Goal: Information Seeking & Learning: Learn about a topic

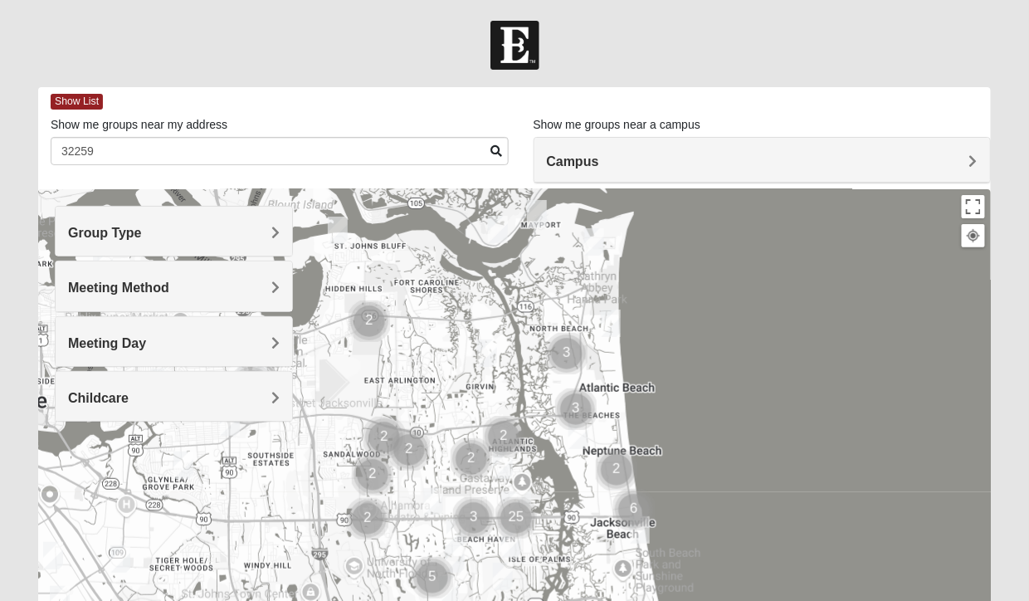
type input "32259"
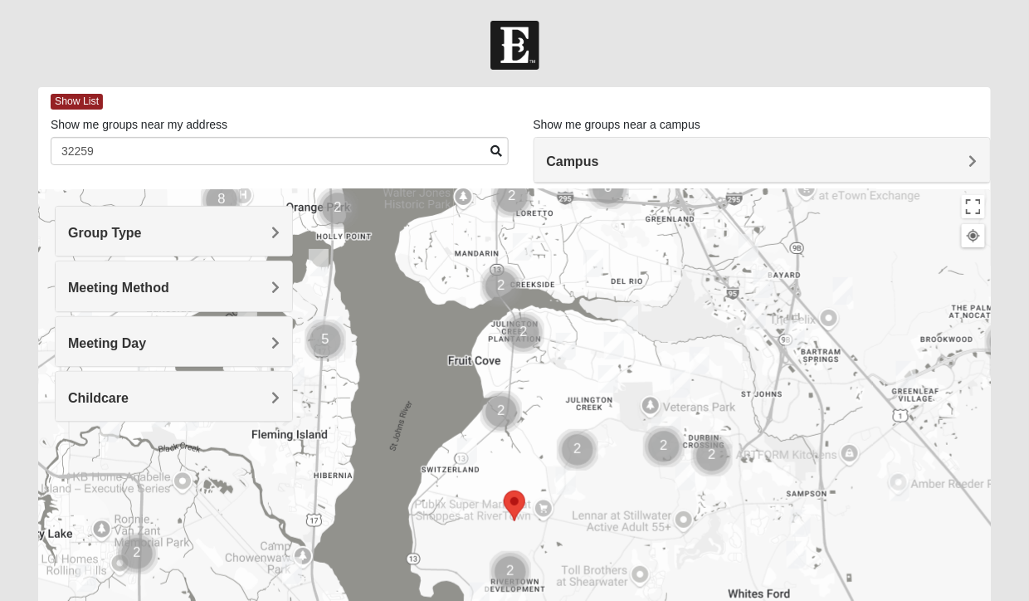
click at [142, 233] on span "Group Type" at bounding box center [105, 233] width 74 height 14
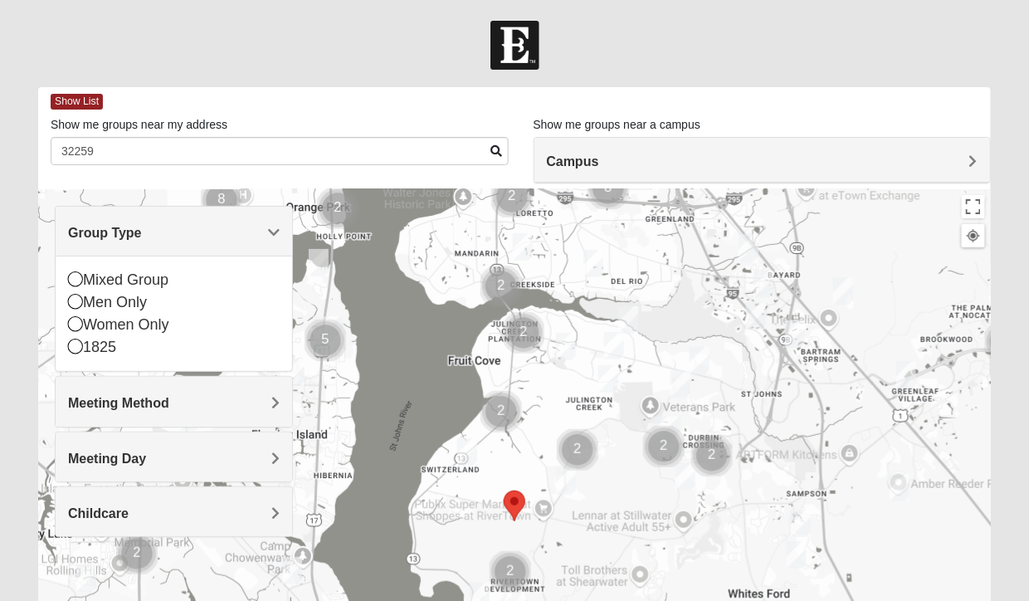
click at [184, 270] on div "Mixed Group" at bounding box center [174, 280] width 212 height 22
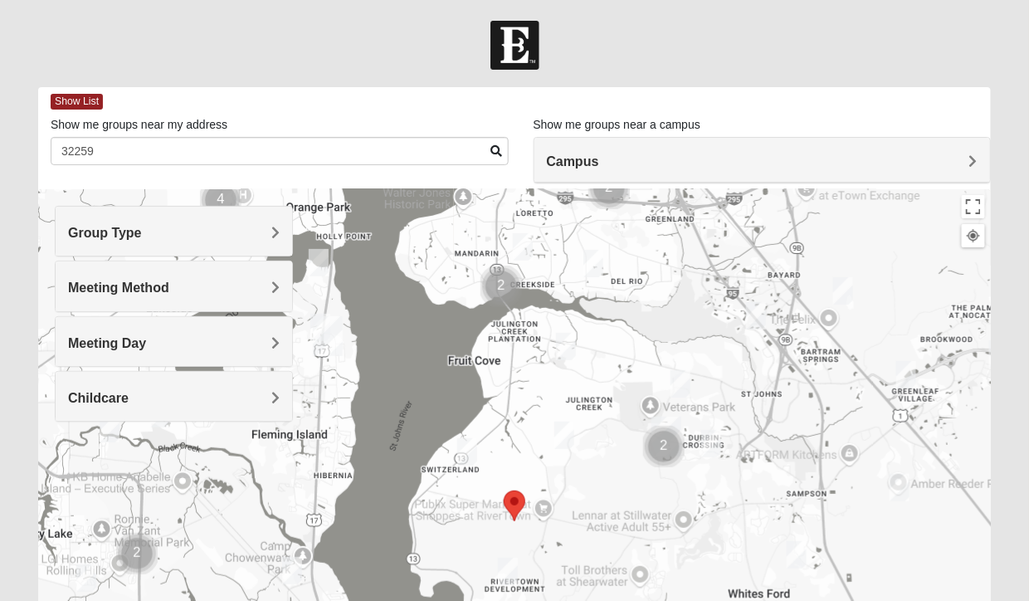
click at [270, 233] on h4 "Group Type" at bounding box center [174, 233] width 212 height 16
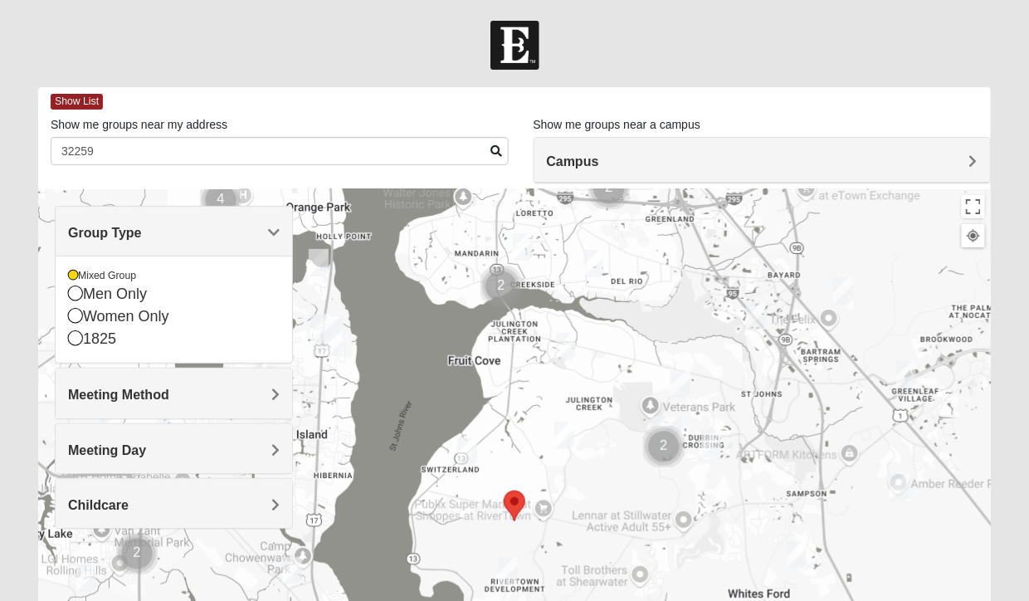
click at [75, 314] on icon at bounding box center [75, 315] width 15 height 15
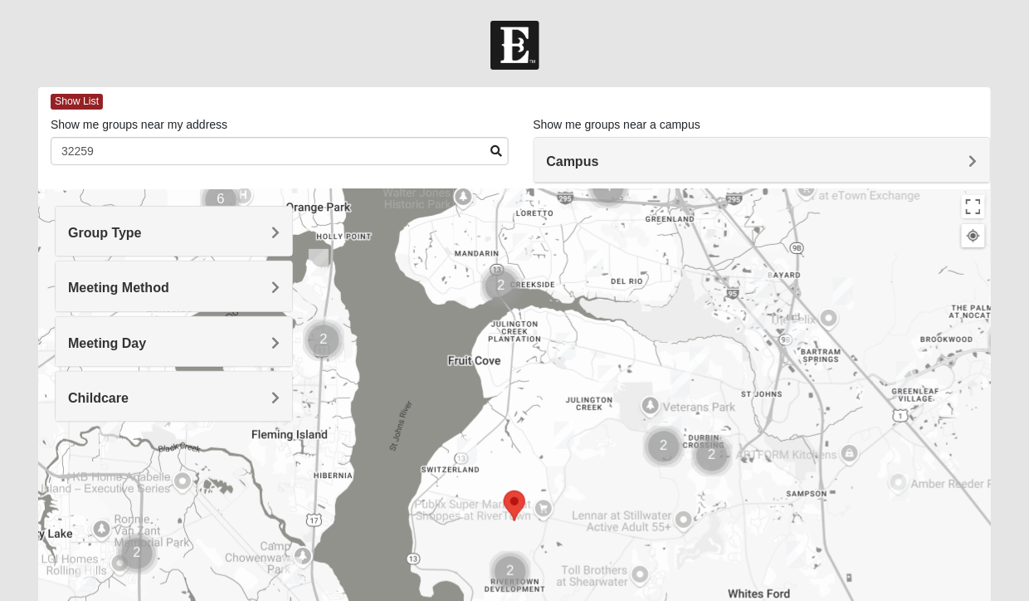
click at [296, 338] on img "Cluster of 2 groups" at bounding box center [323, 340] width 55 height 55
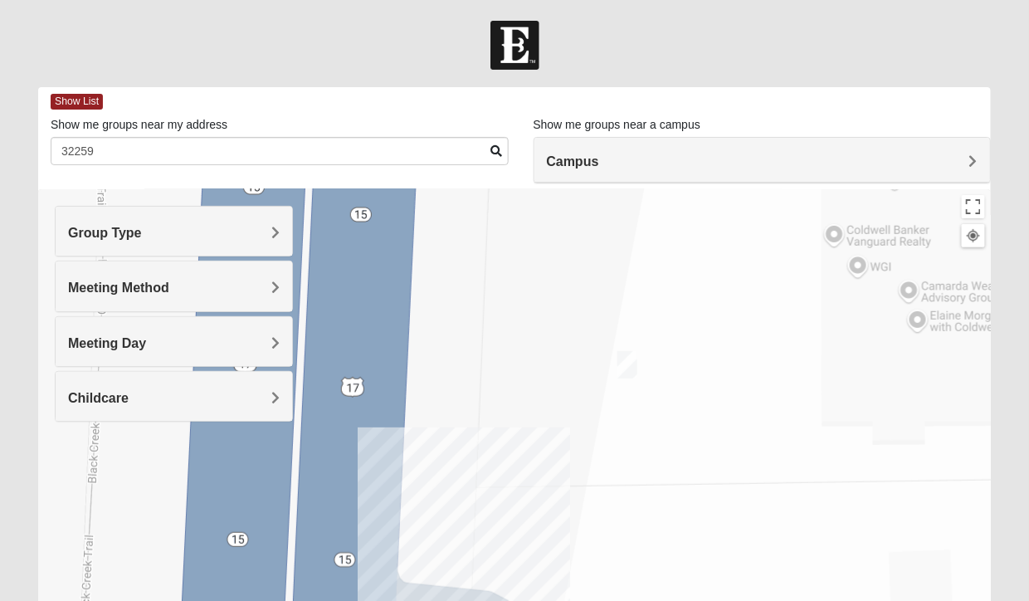
click at [281, 329] on div "Meeting Day" at bounding box center [174, 341] width 236 height 49
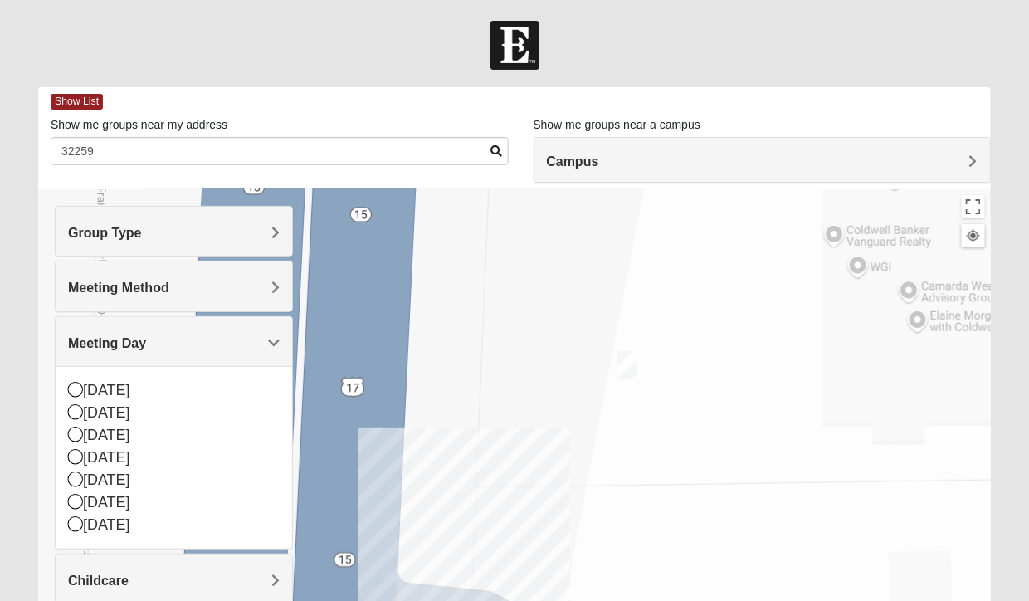
click at [284, 276] on div "Meeting Method" at bounding box center [174, 285] width 236 height 49
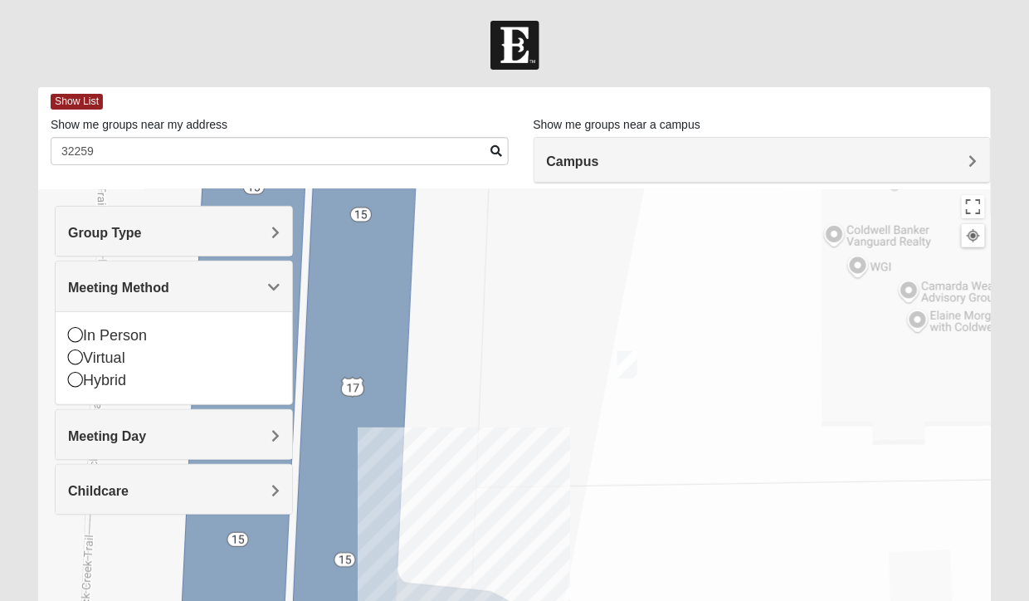
click at [71, 333] on icon at bounding box center [75, 334] width 15 height 15
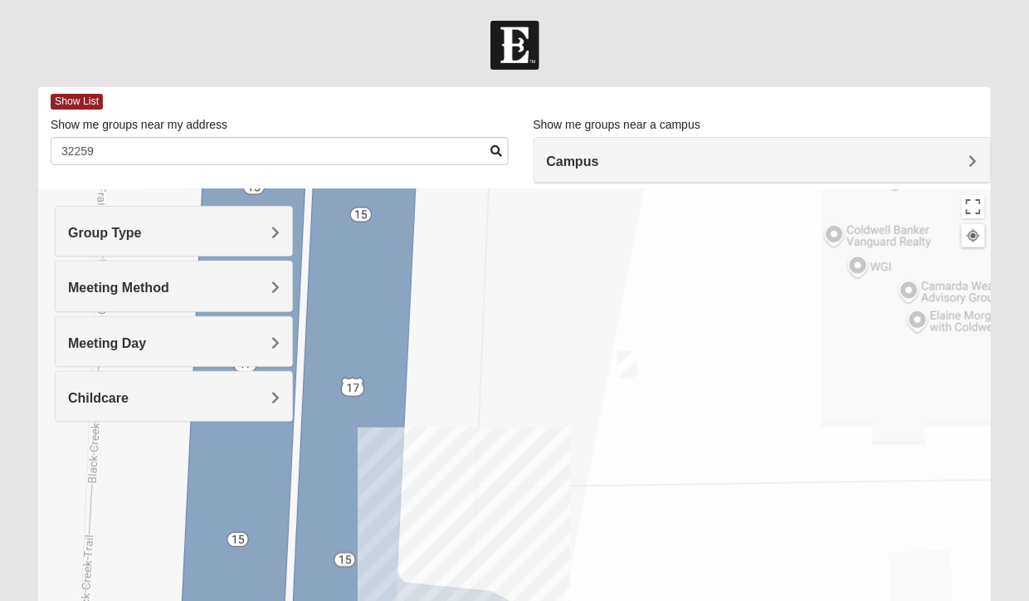
click at [93, 90] on div "Show List" at bounding box center [521, 101] width 940 height 29
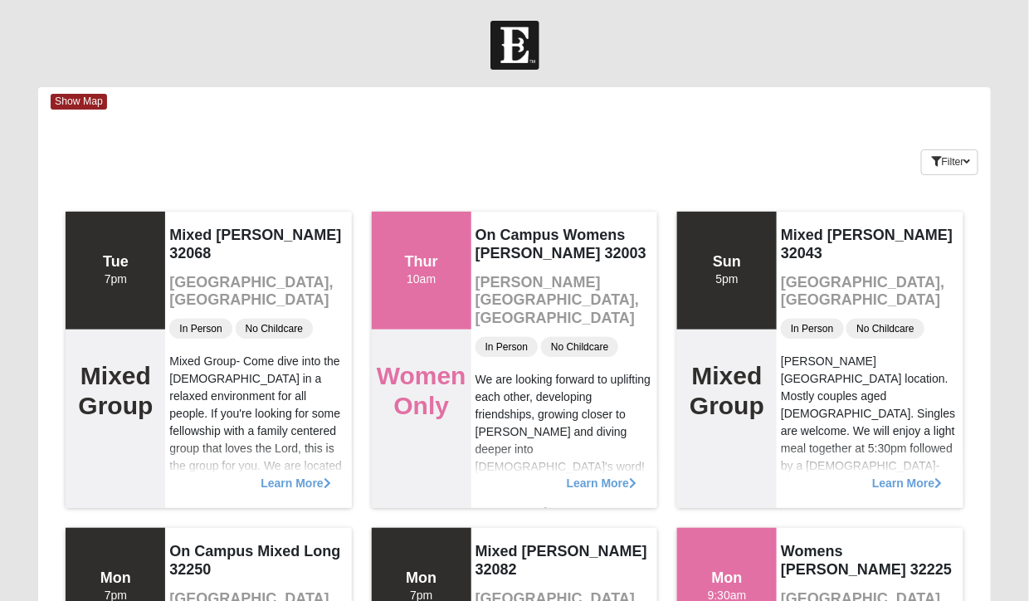
click at [90, 96] on span "Show Map" at bounding box center [79, 102] width 56 height 16
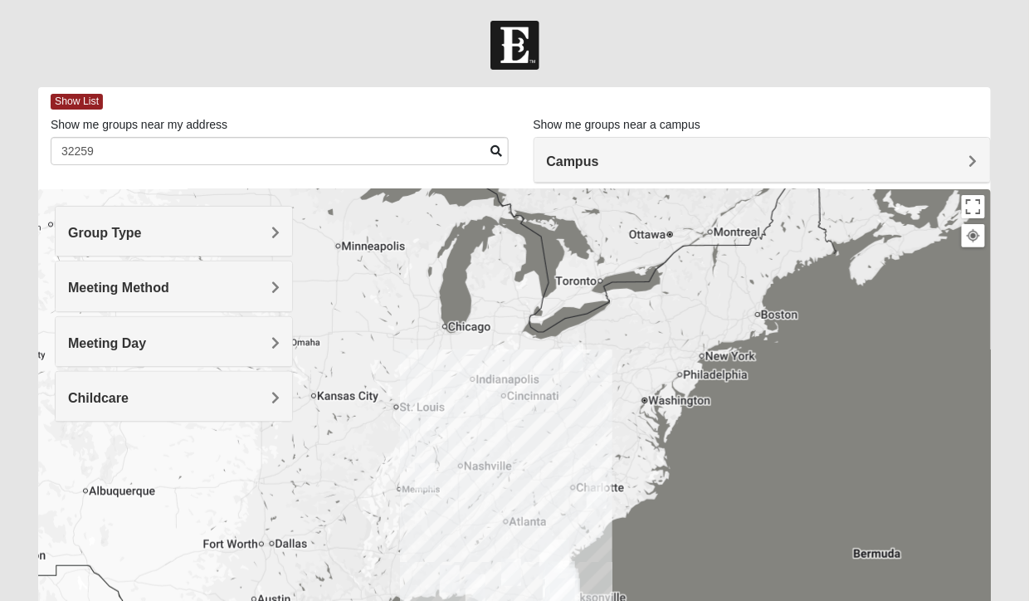
click at [284, 236] on div "Group Type" at bounding box center [174, 231] width 236 height 49
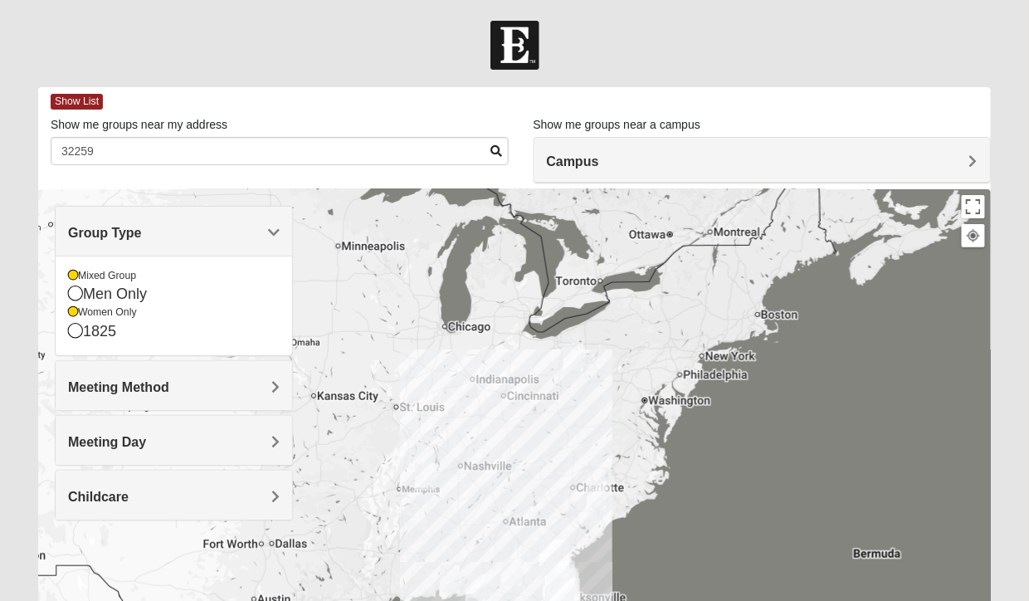
click at [73, 272] on icon at bounding box center [73, 275] width 10 height 10
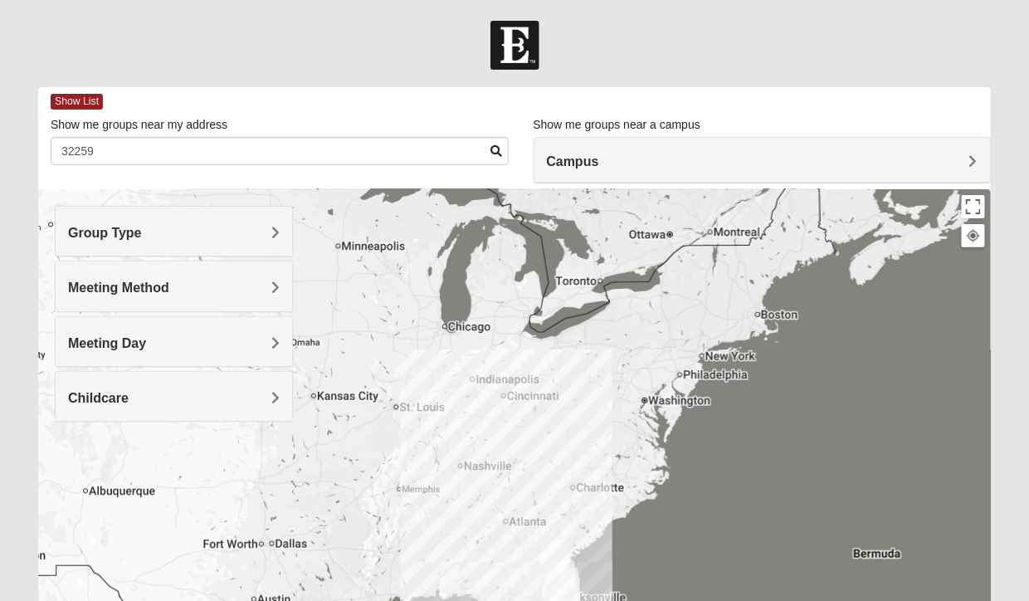
click at [284, 270] on div "Meeting Method" at bounding box center [174, 285] width 236 height 49
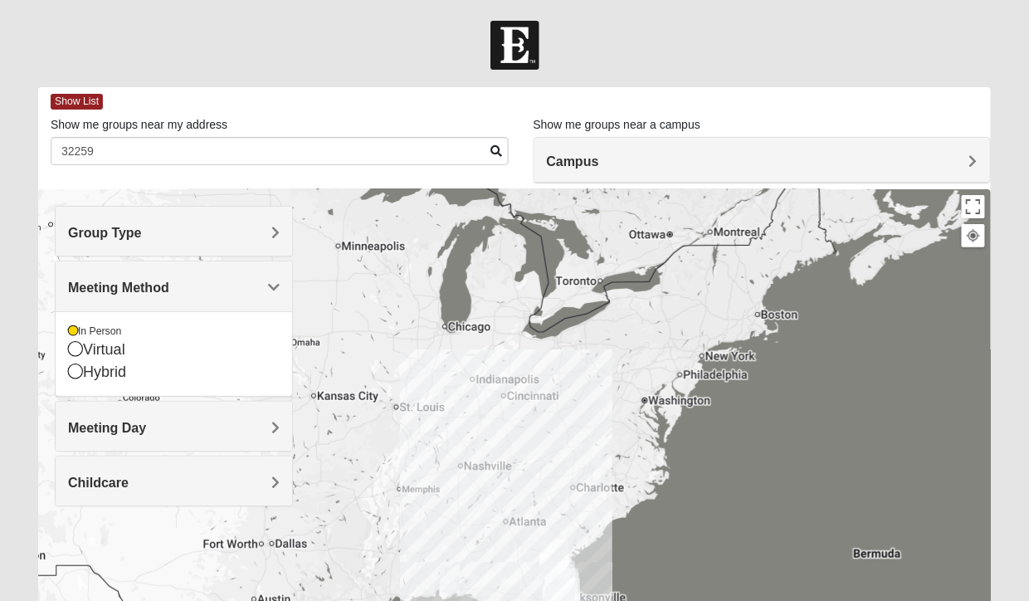
click at [365, 315] on div "To navigate, press the arrow keys." at bounding box center [514, 521] width 952 height 664
click at [268, 484] on h4 "Childcare" at bounding box center [174, 483] width 212 height 16
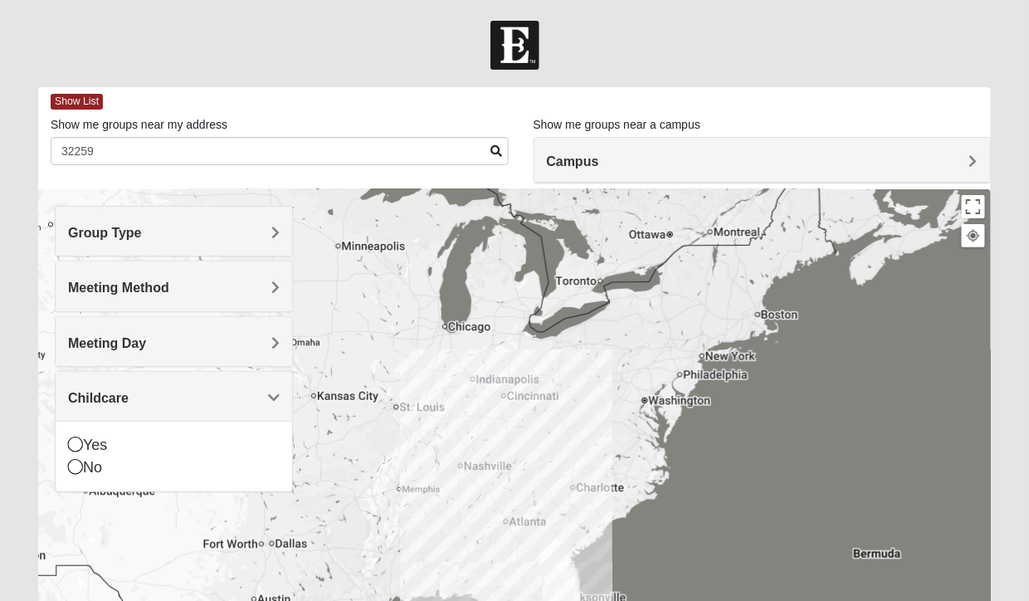
click at [75, 466] on icon at bounding box center [75, 466] width 15 height 15
click at [90, 101] on span "Show List" at bounding box center [77, 102] width 52 height 16
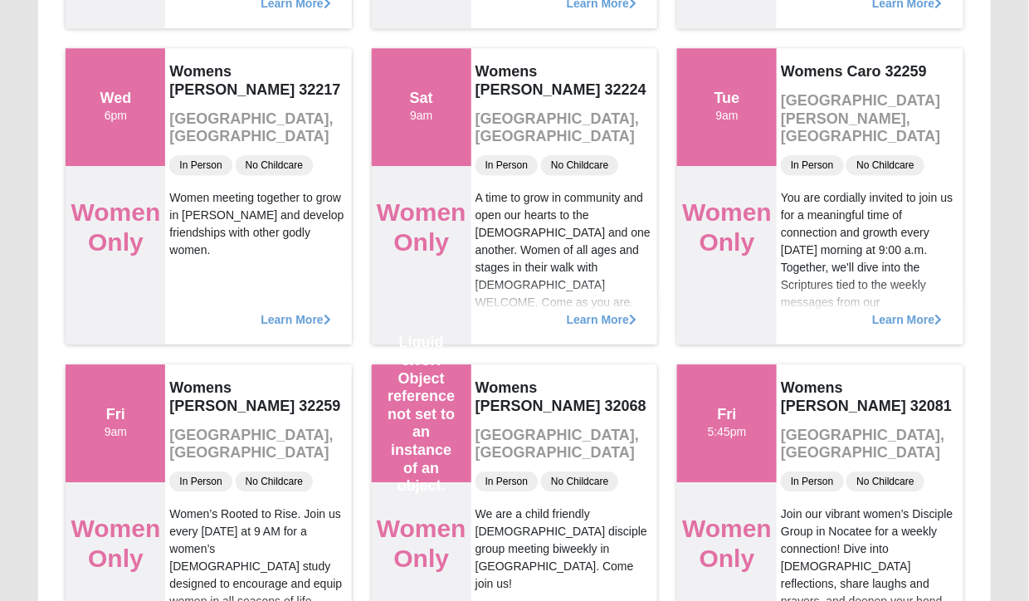
scroll to position [4905, 0]
click at [917, 310] on div "Learn More" at bounding box center [870, 310] width 186 height 66
click at [923, 310] on span "Learn More" at bounding box center [907, 310] width 70 height 0
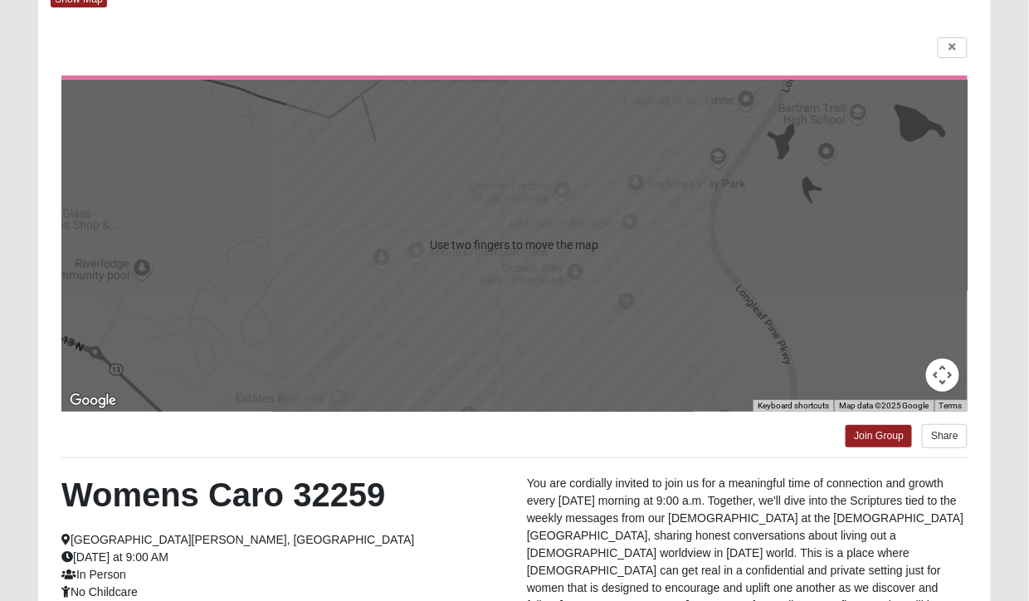
scroll to position [0, 0]
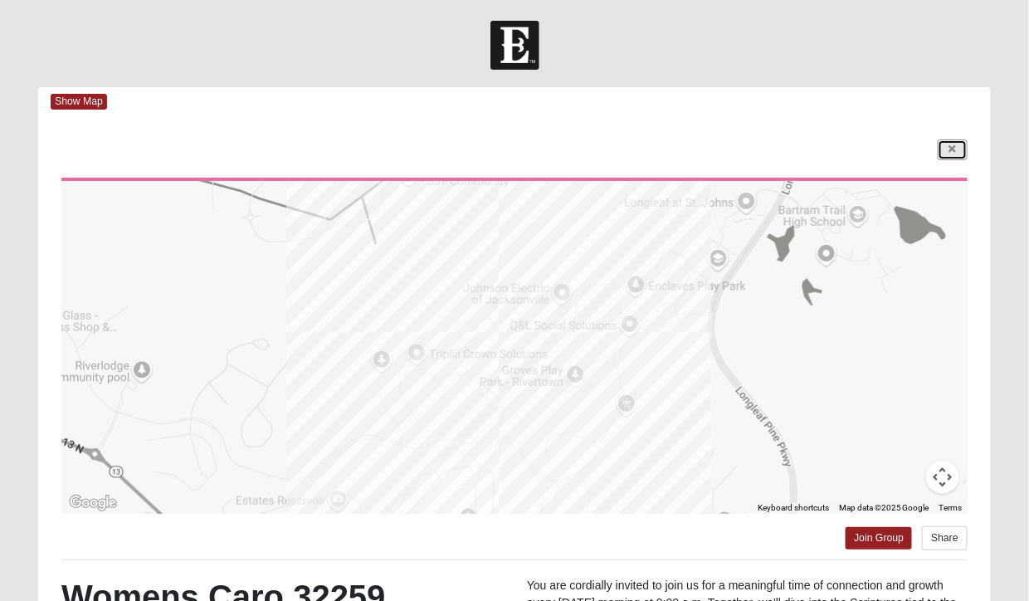
click at [956, 149] on icon at bounding box center [952, 149] width 7 height 10
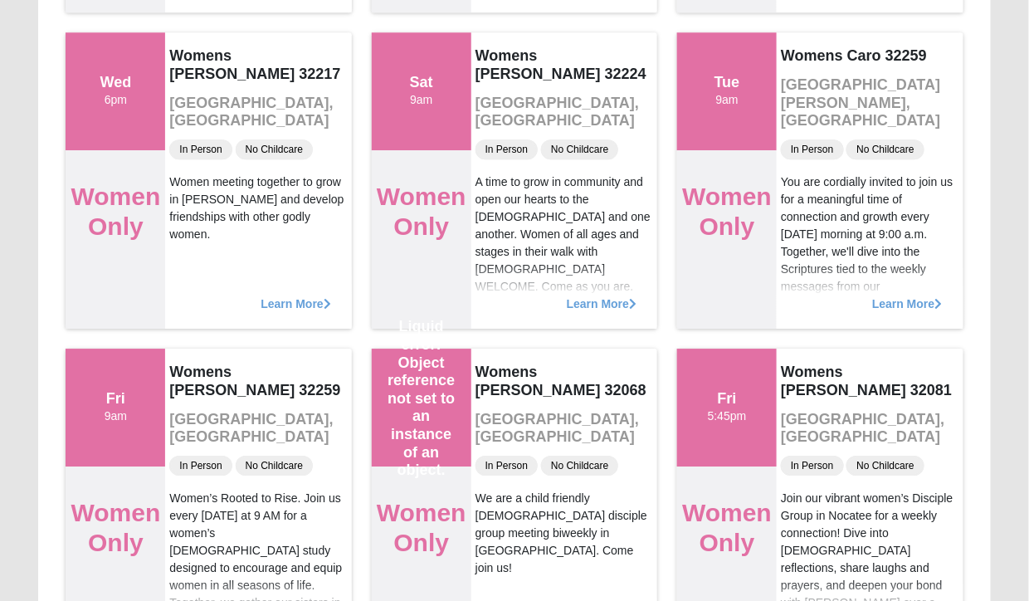
scroll to position [4918, 0]
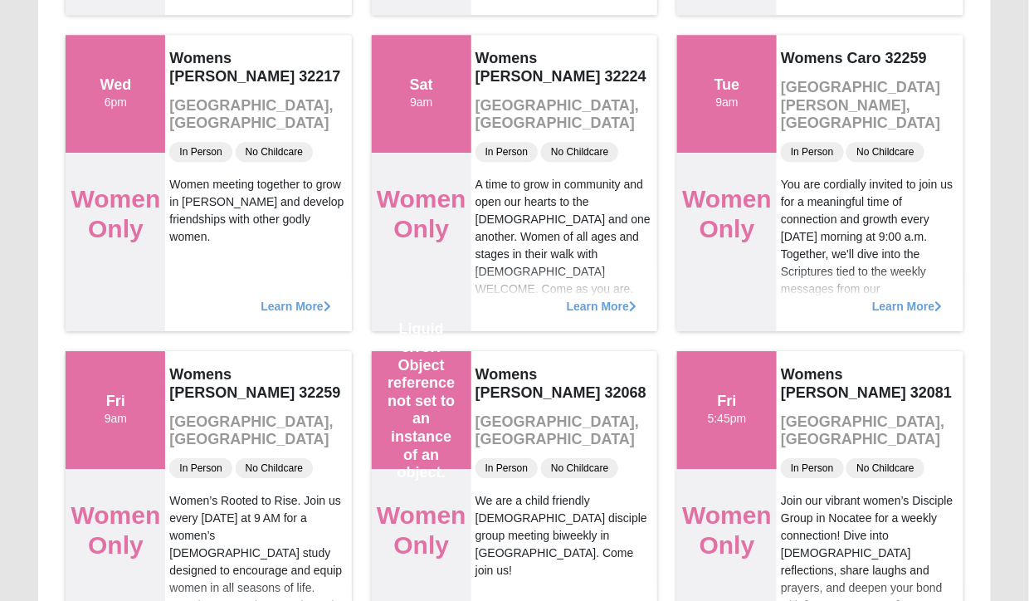
click at [940, 306] on icon at bounding box center [938, 306] width 7 height 12
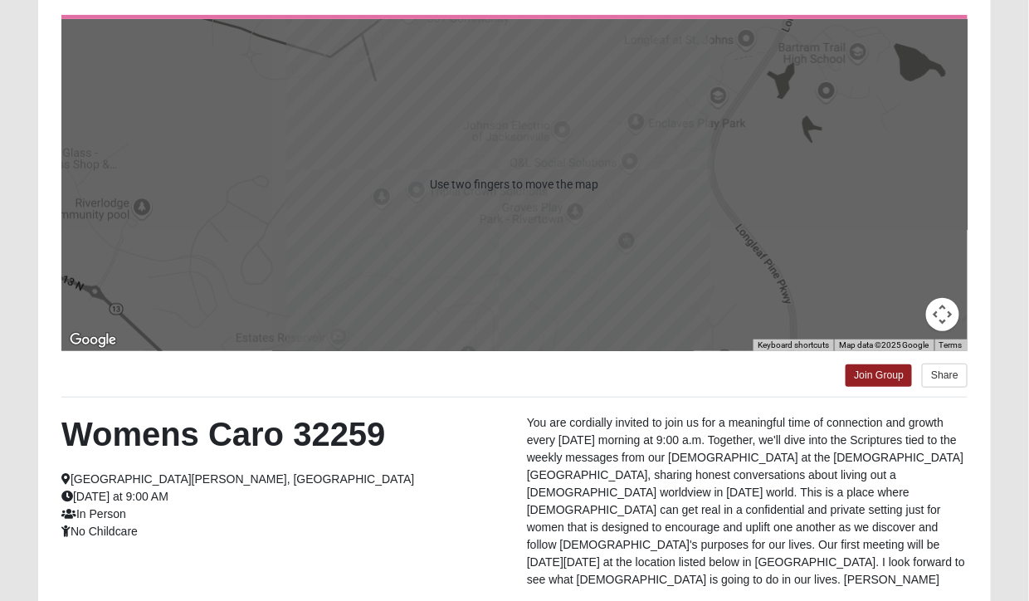
scroll to position [100, 0]
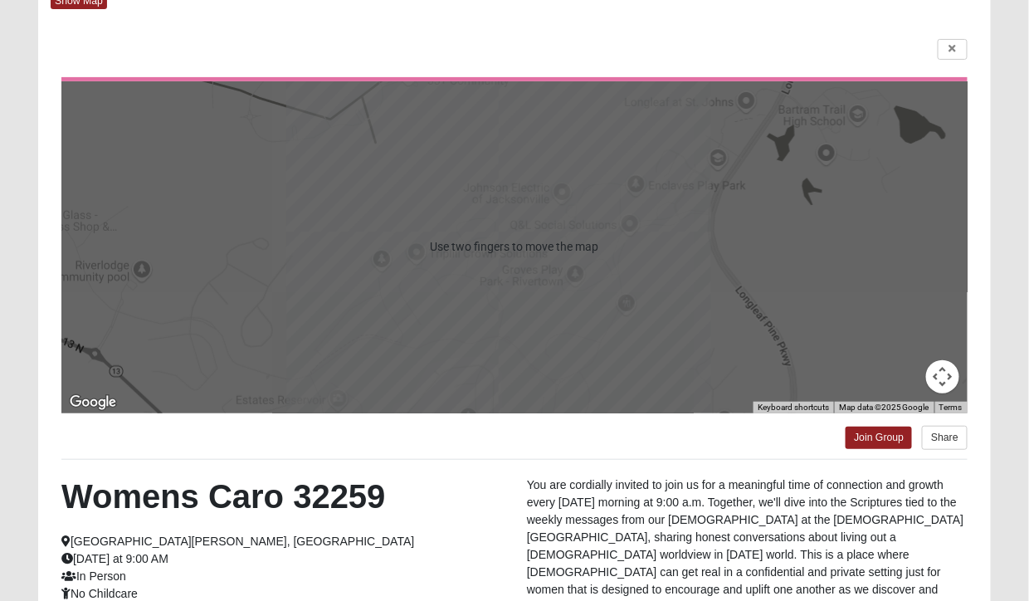
click at [771, 229] on div at bounding box center [514, 247] width 906 height 332
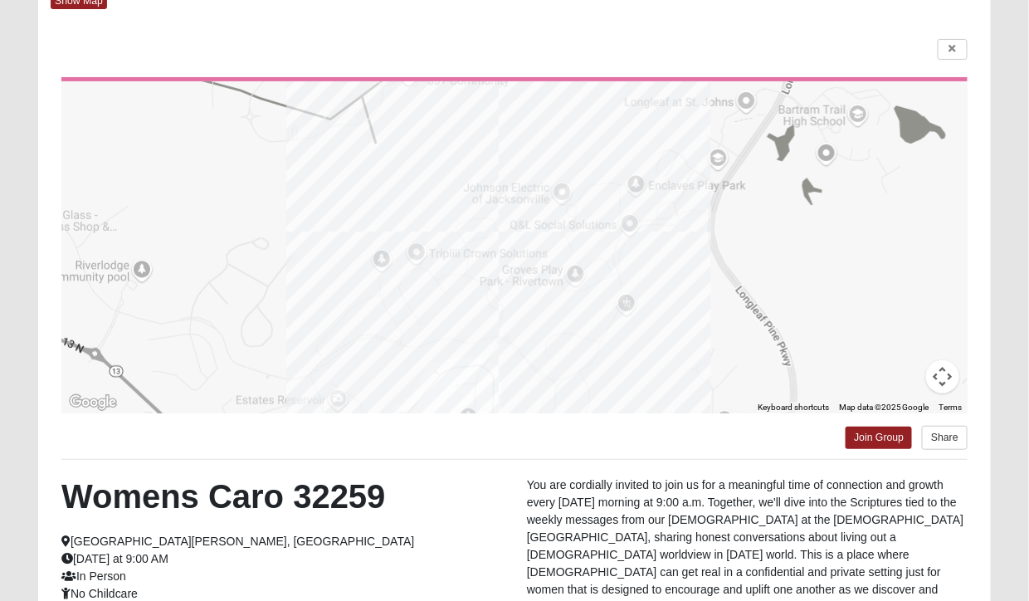
click at [516, 211] on div at bounding box center [514, 247] width 906 height 332
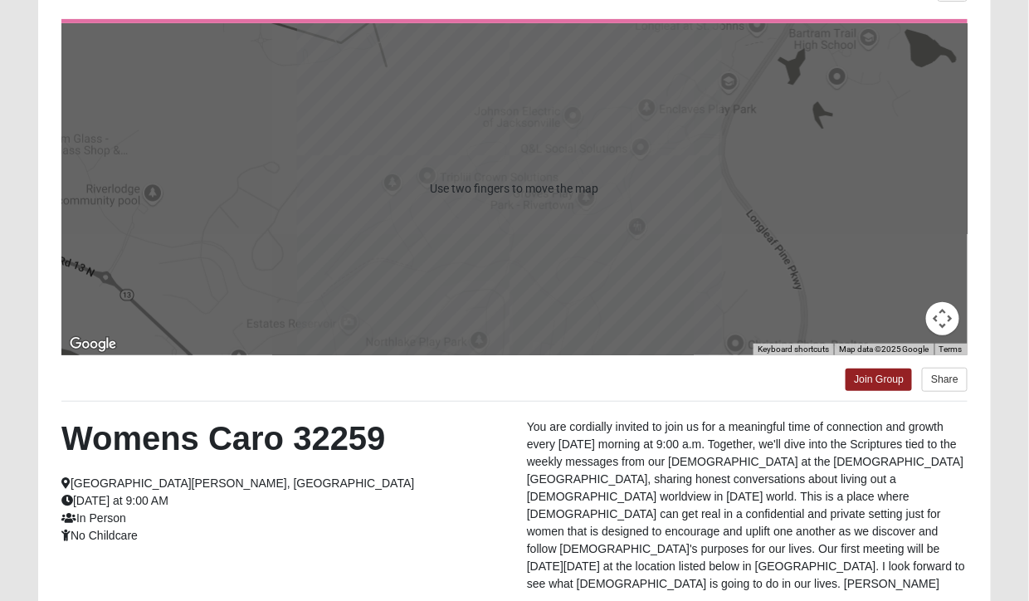
scroll to position [162, 0]
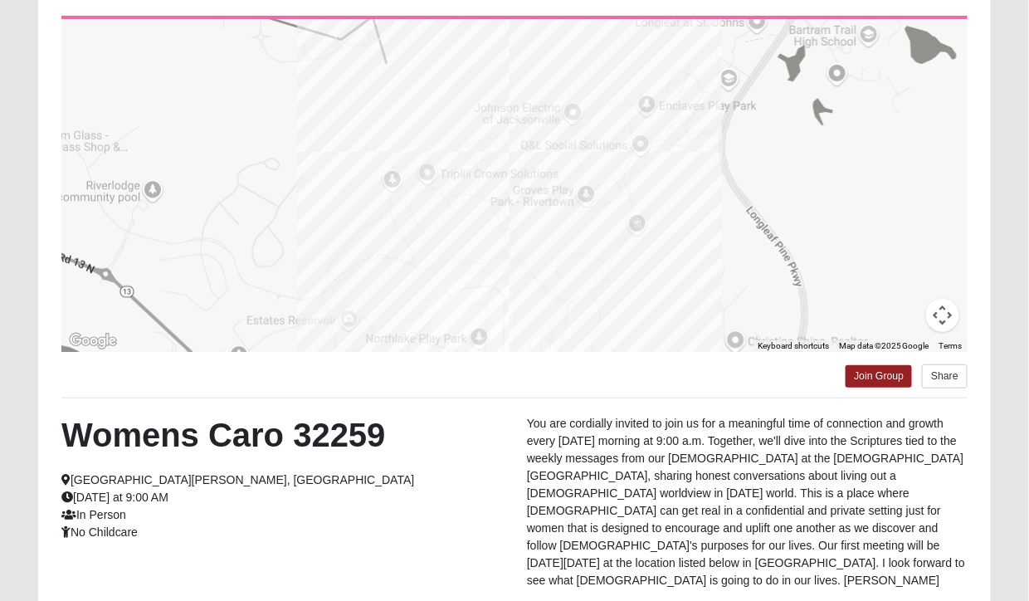
click at [858, 220] on div at bounding box center [514, 186] width 906 height 332
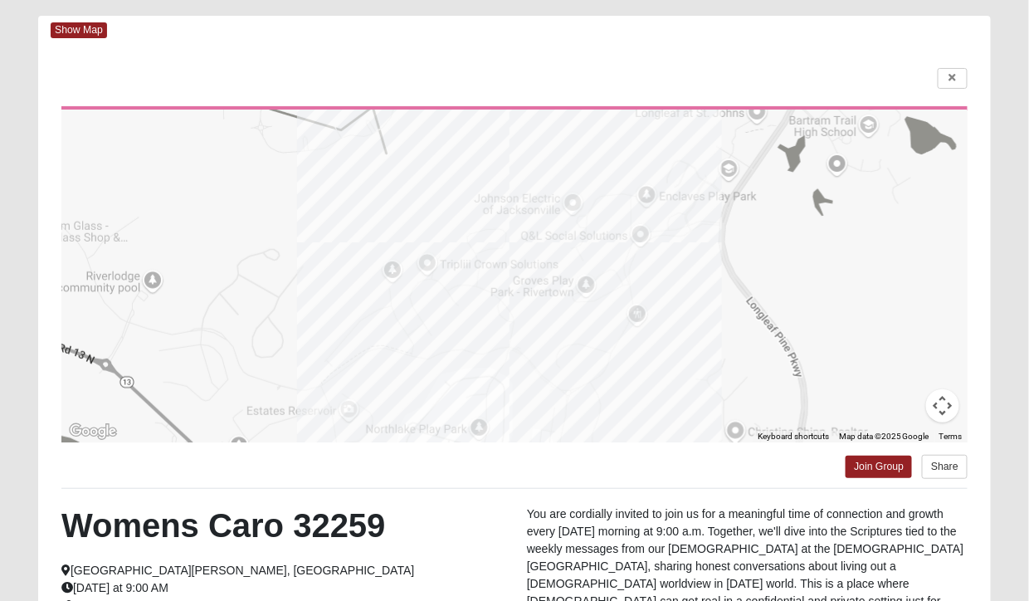
scroll to position [0, 0]
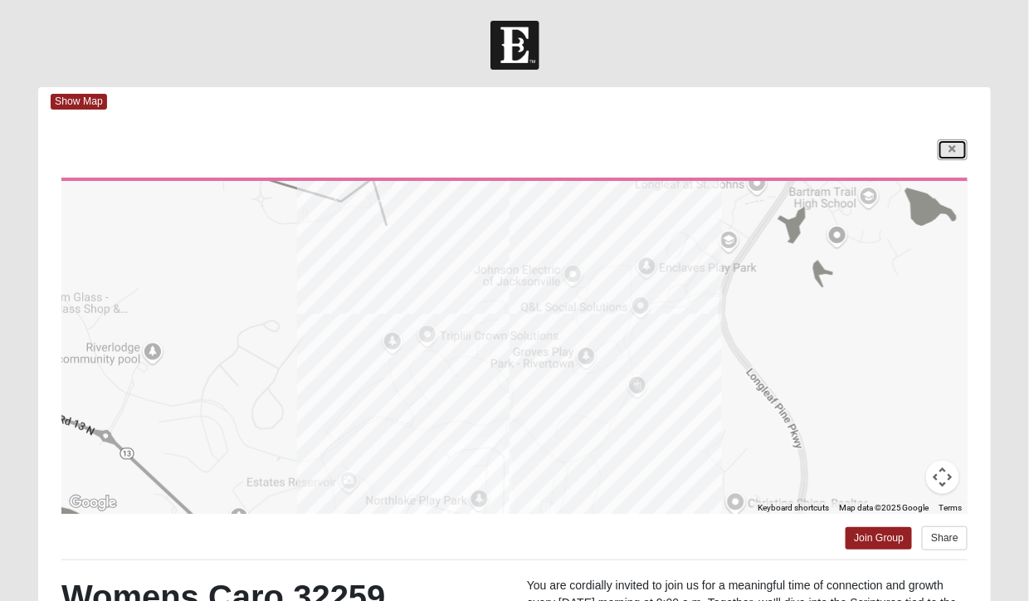
click at [944, 147] on link at bounding box center [952, 149] width 30 height 21
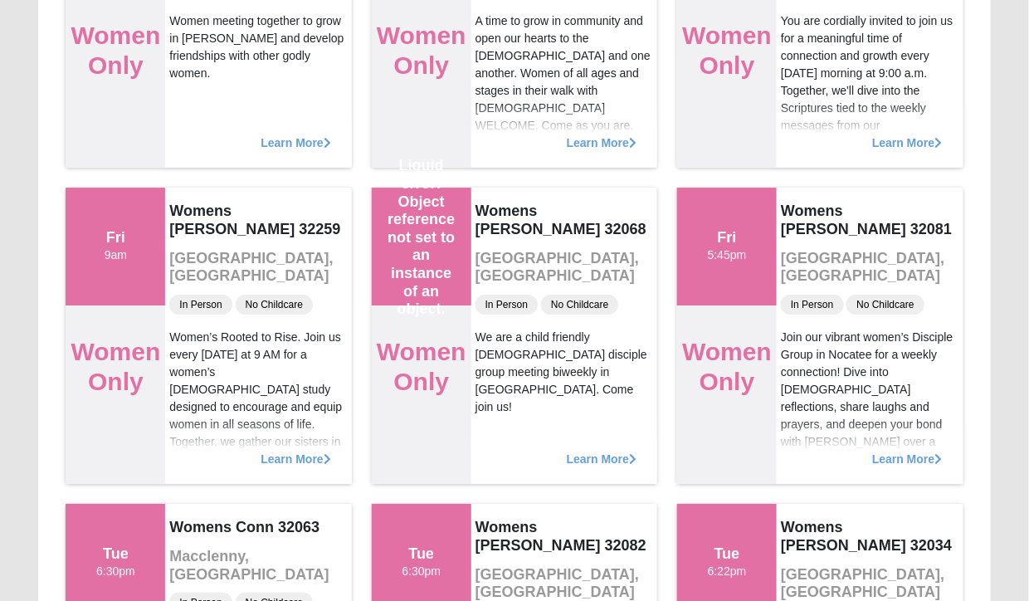
scroll to position [5082, 0]
click at [97, 222] on div "Fri 9am" at bounding box center [116, 246] width 100 height 119
click at [255, 202] on h4 "Womens [PERSON_NAME] 32259" at bounding box center [258, 220] width 178 height 36
click at [304, 445] on div "Learn More" at bounding box center [258, 449] width 186 height 66
click at [304, 450] on span "Learn More" at bounding box center [295, 450] width 70 height 0
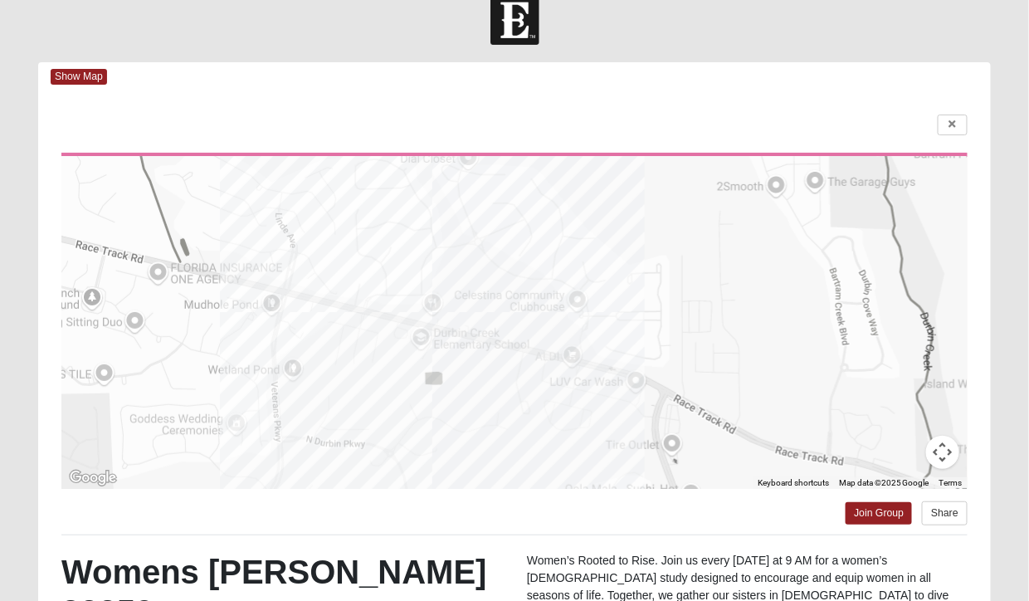
scroll to position [0, 0]
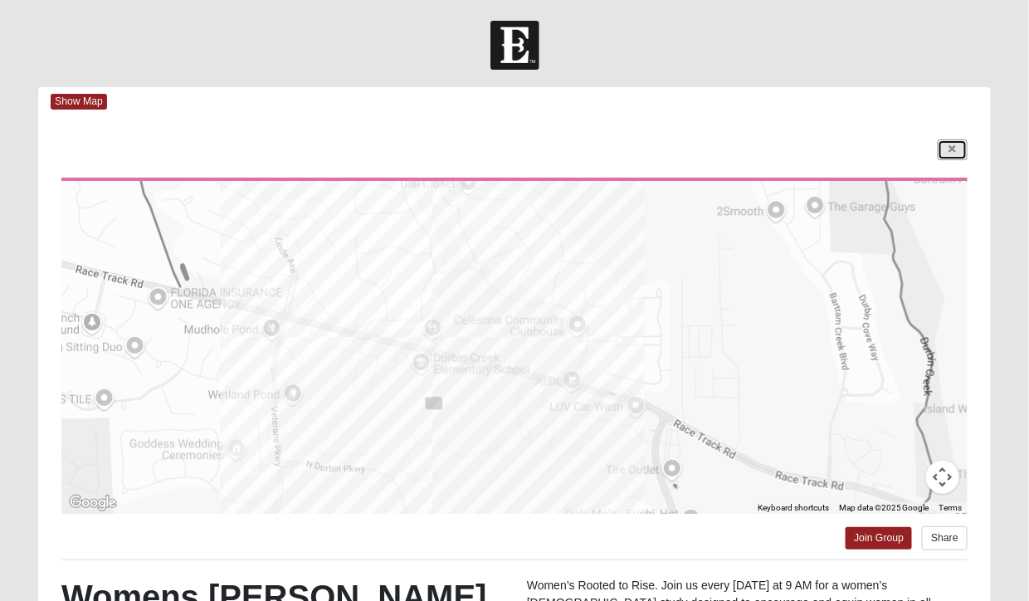
click at [952, 147] on icon at bounding box center [952, 149] width 7 height 10
